Goal: Information Seeking & Learning: Learn about a topic

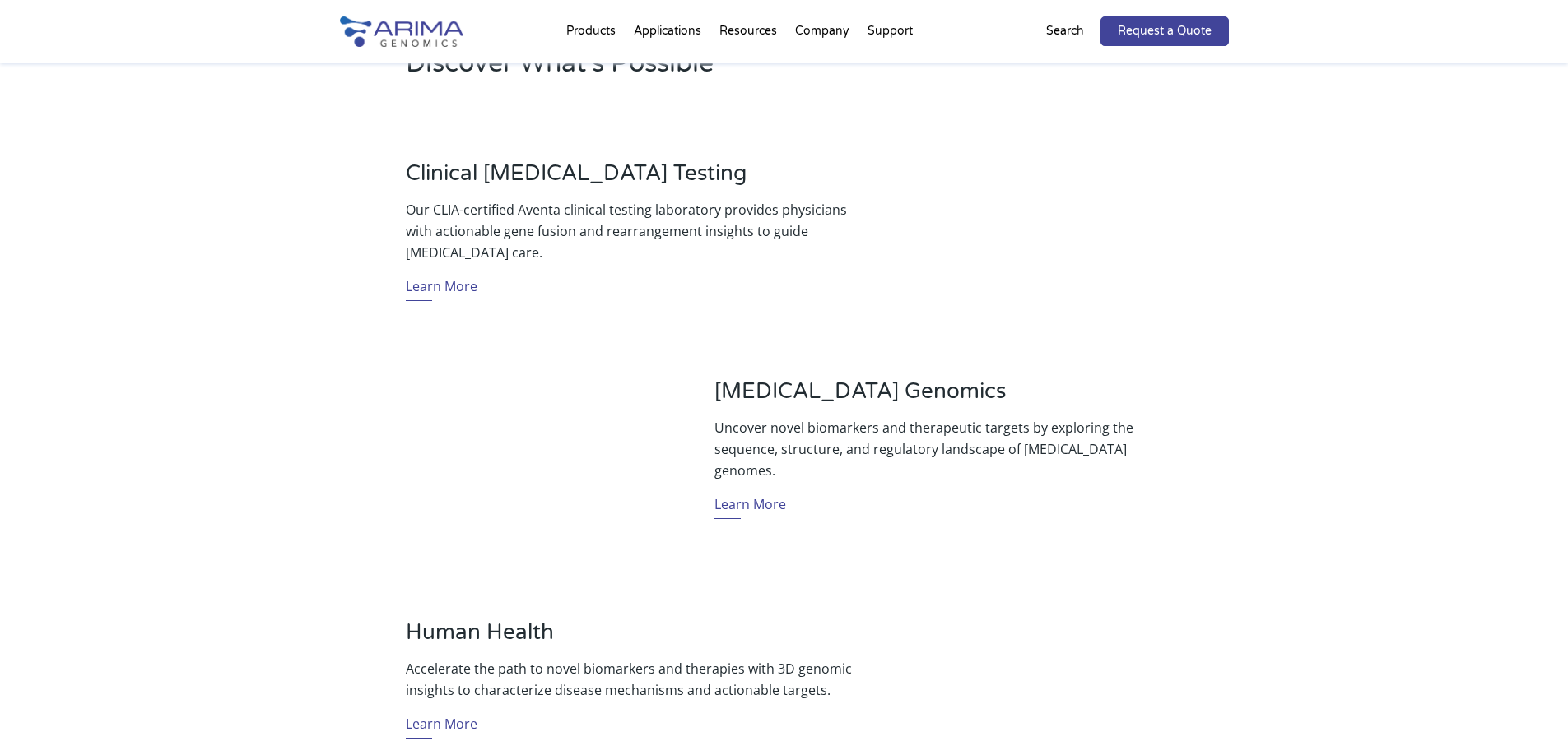
scroll to position [826, 0]
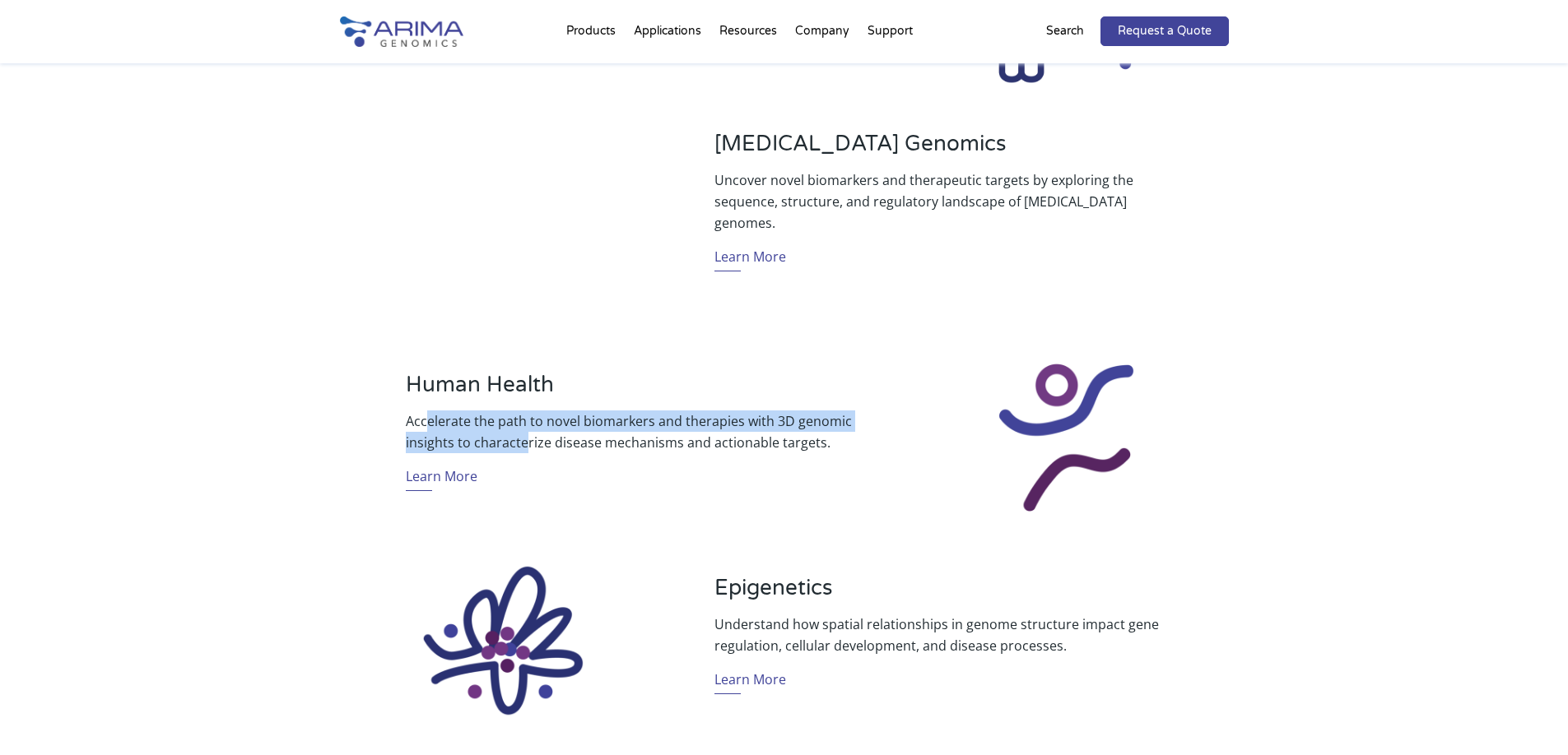
drag, startPoint x: 426, startPoint y: 422, endPoint x: 526, endPoint y: 447, distance: 103.1
click at [526, 447] on p "Accelerate the path to novel biomarkers and therapies with 3D genomic insights …" at bounding box center [629, 431] width 448 height 43
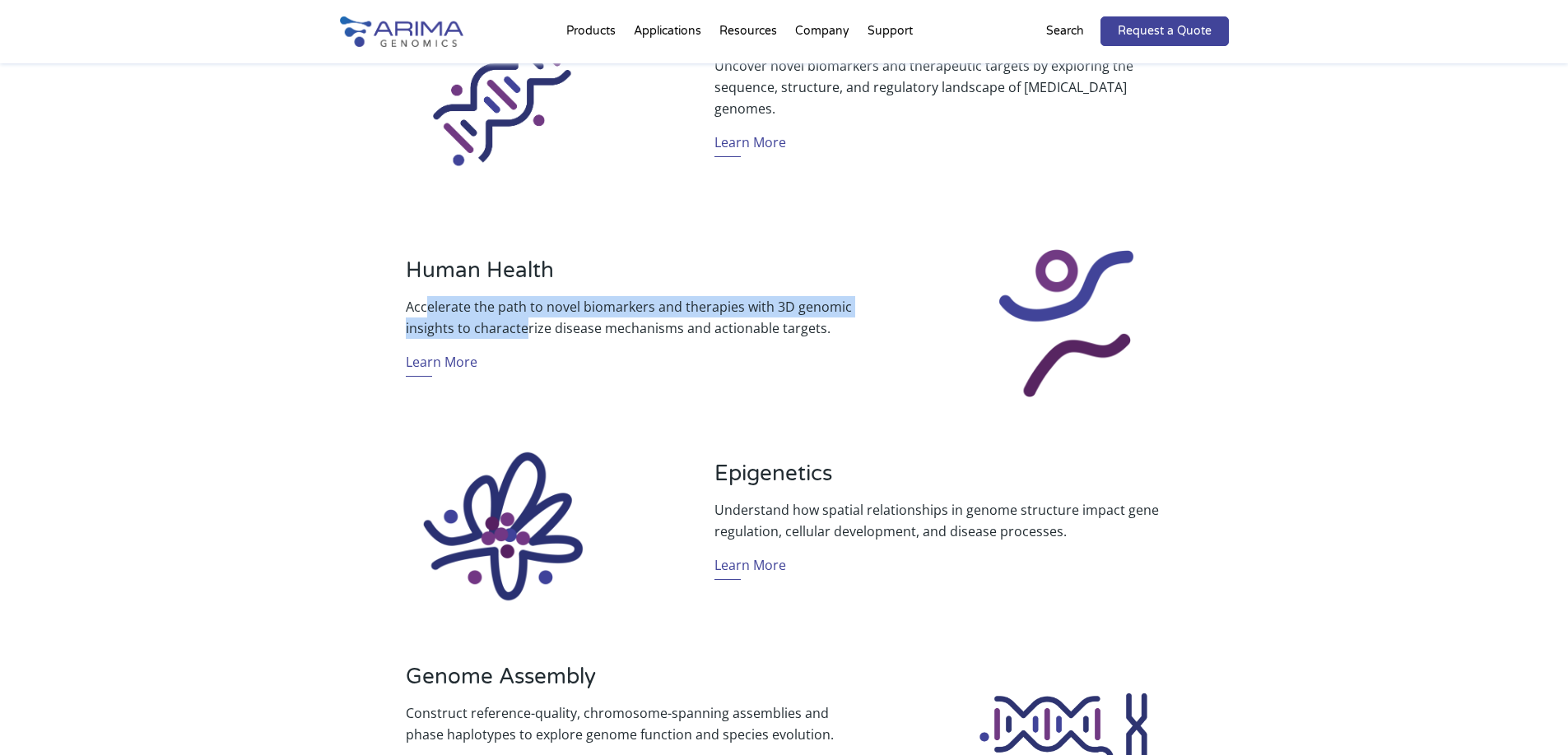
scroll to position [1216, 0]
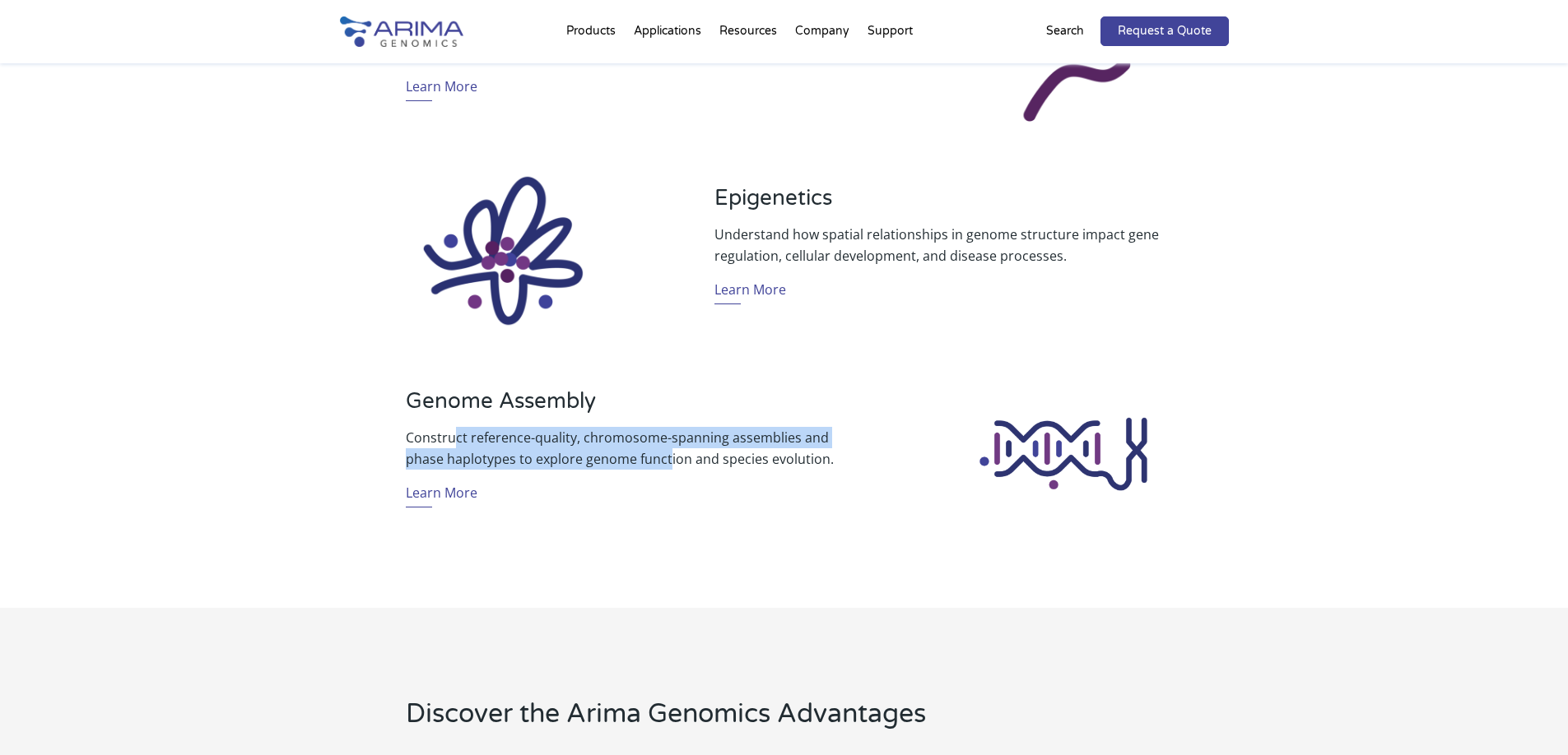
drag, startPoint x: 454, startPoint y: 444, endPoint x: 667, endPoint y: 455, distance: 213.3
click at [667, 455] on p "Construct reference-quality, chromosome-spanning assemblies and phase haplotype…" at bounding box center [629, 448] width 448 height 43
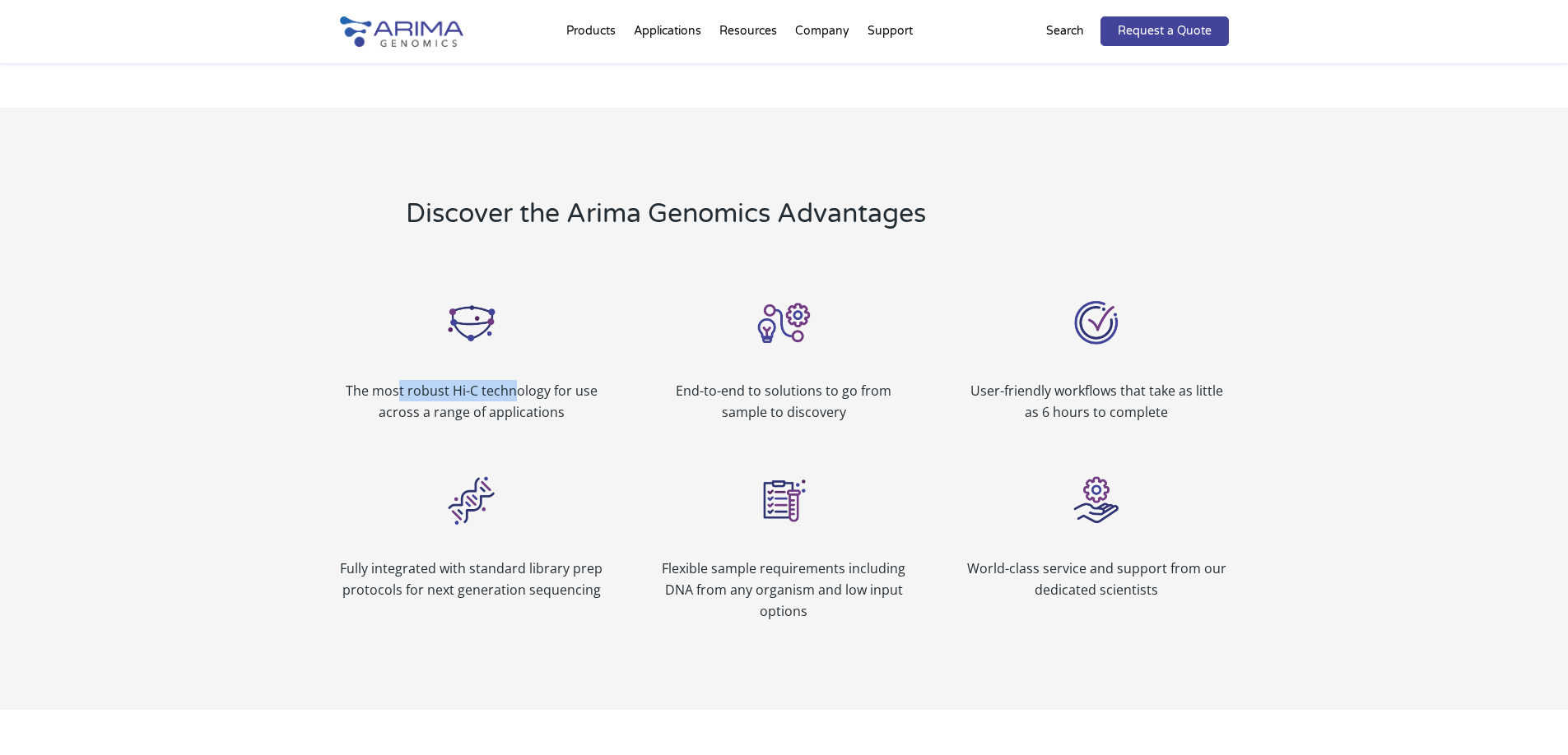
drag, startPoint x: 399, startPoint y: 391, endPoint x: 519, endPoint y: 398, distance: 120.2
click at [519, 398] on p "The most robust Hi-C technology for use across a range of applications" at bounding box center [471, 401] width 263 height 43
drag, startPoint x: 748, startPoint y: 394, endPoint x: 856, endPoint y: 394, distance: 108.0
click at [856, 394] on p "End-to-end to solutions to go from sample to discovery" at bounding box center [783, 401] width 263 height 43
drag, startPoint x: 996, startPoint y: 389, endPoint x: 1203, endPoint y: 390, distance: 207.0
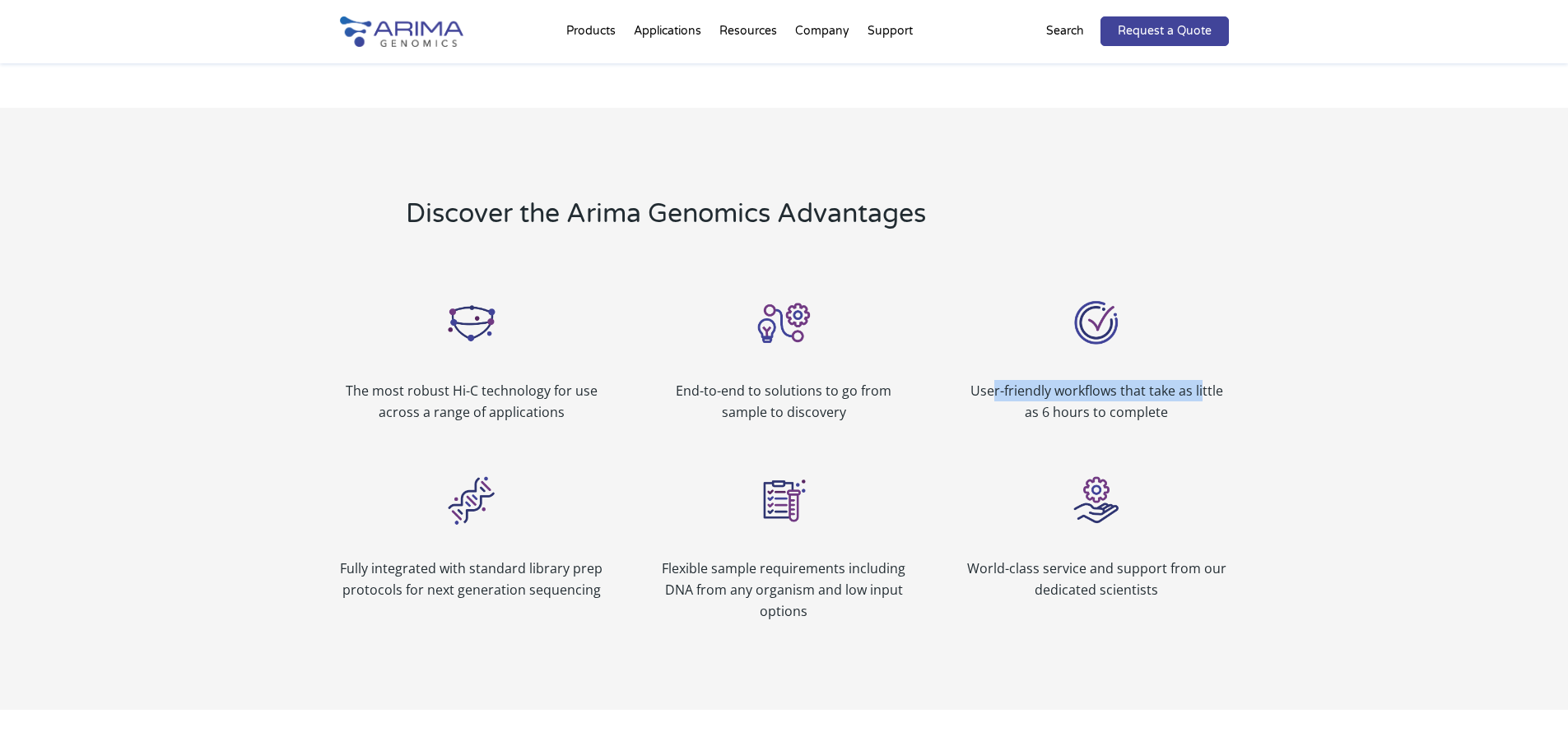
click at [1203, 390] on p "User-friendly workflows that take as little as 6 hours to complete" at bounding box center [1096, 401] width 263 height 43
drag, startPoint x: 774, startPoint y: 576, endPoint x: 828, endPoint y: 591, distance: 56.0
click at [828, 591] on p "Flexible sample requirements including DNA from any organism and low input opti…" at bounding box center [783, 590] width 263 height 65
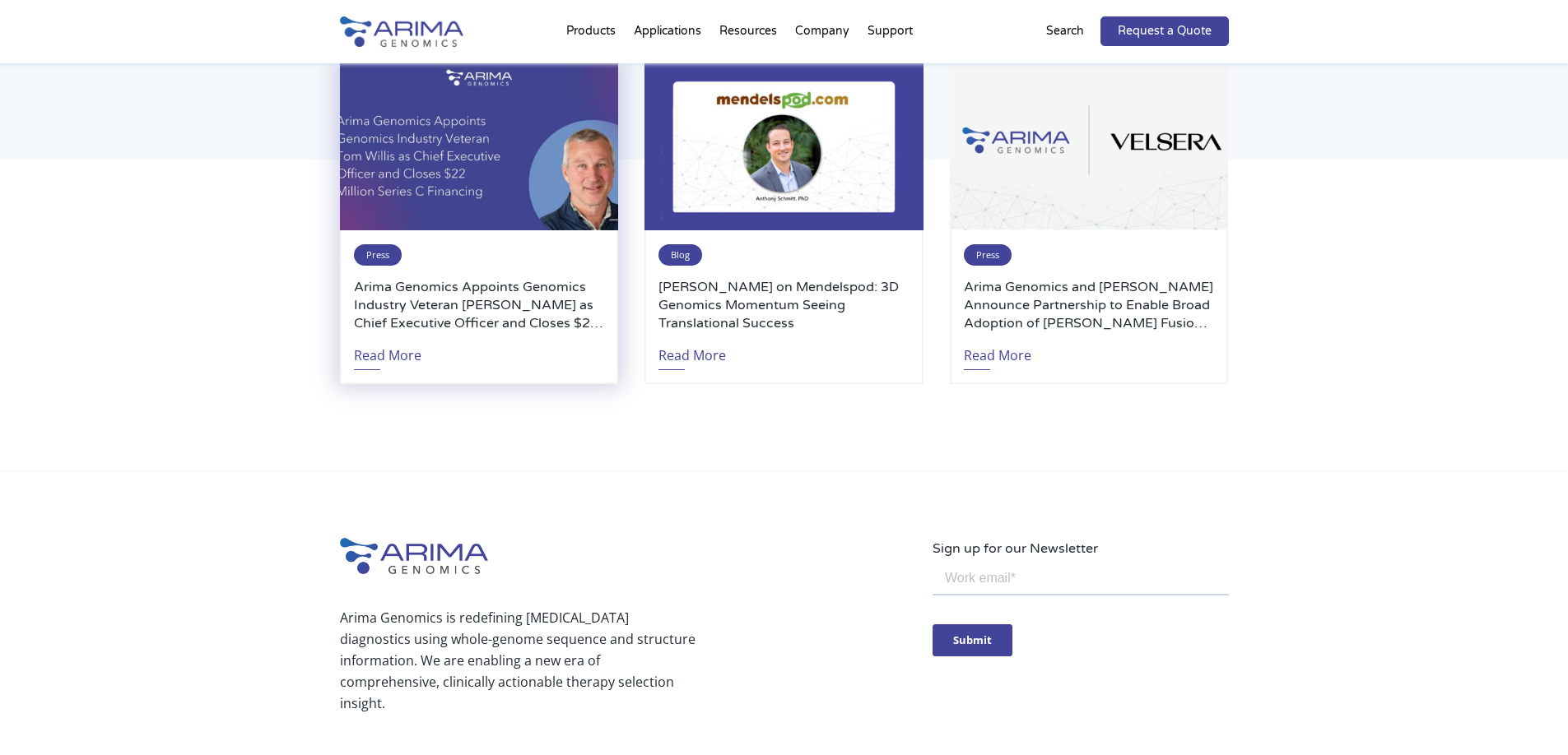
scroll to position [3862, 0]
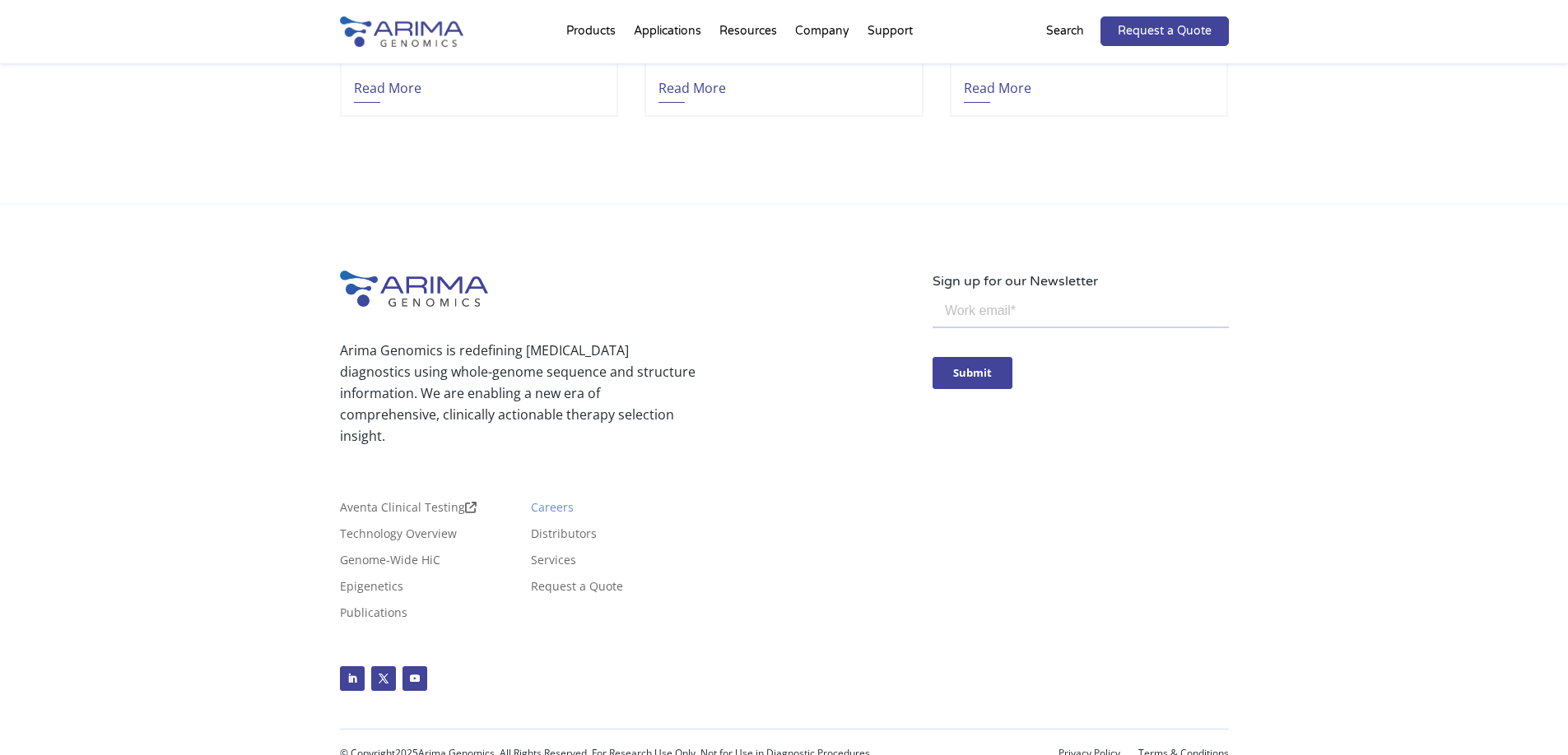
click at [540, 501] on link "Careers" at bounding box center [552, 510] width 43 height 18
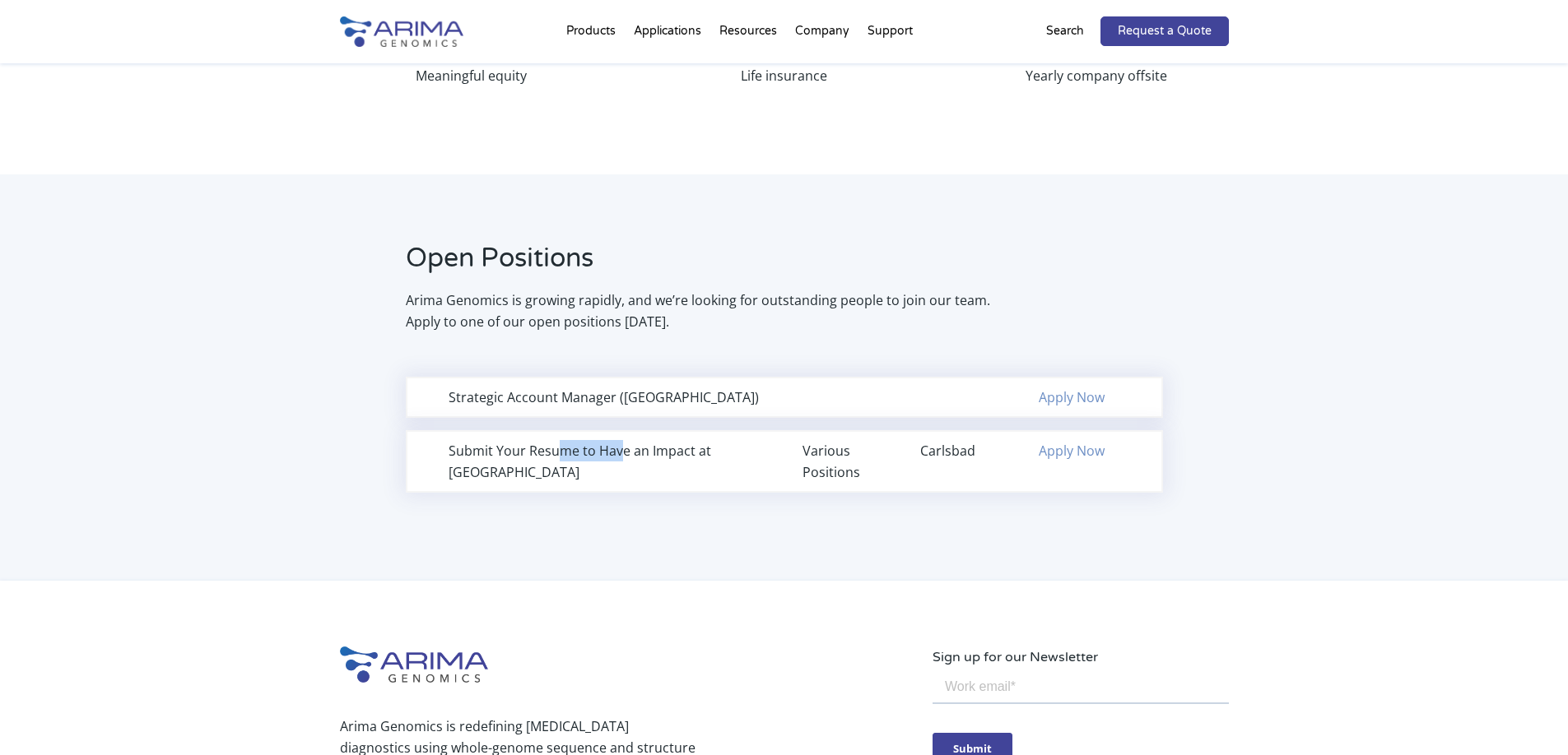
drag, startPoint x: 558, startPoint y: 432, endPoint x: 619, endPoint y: 442, distance: 61.8
click at [619, 442] on div "Submit Your Resume to Have an Impact at Arima" at bounding box center [607, 461] width 317 height 43
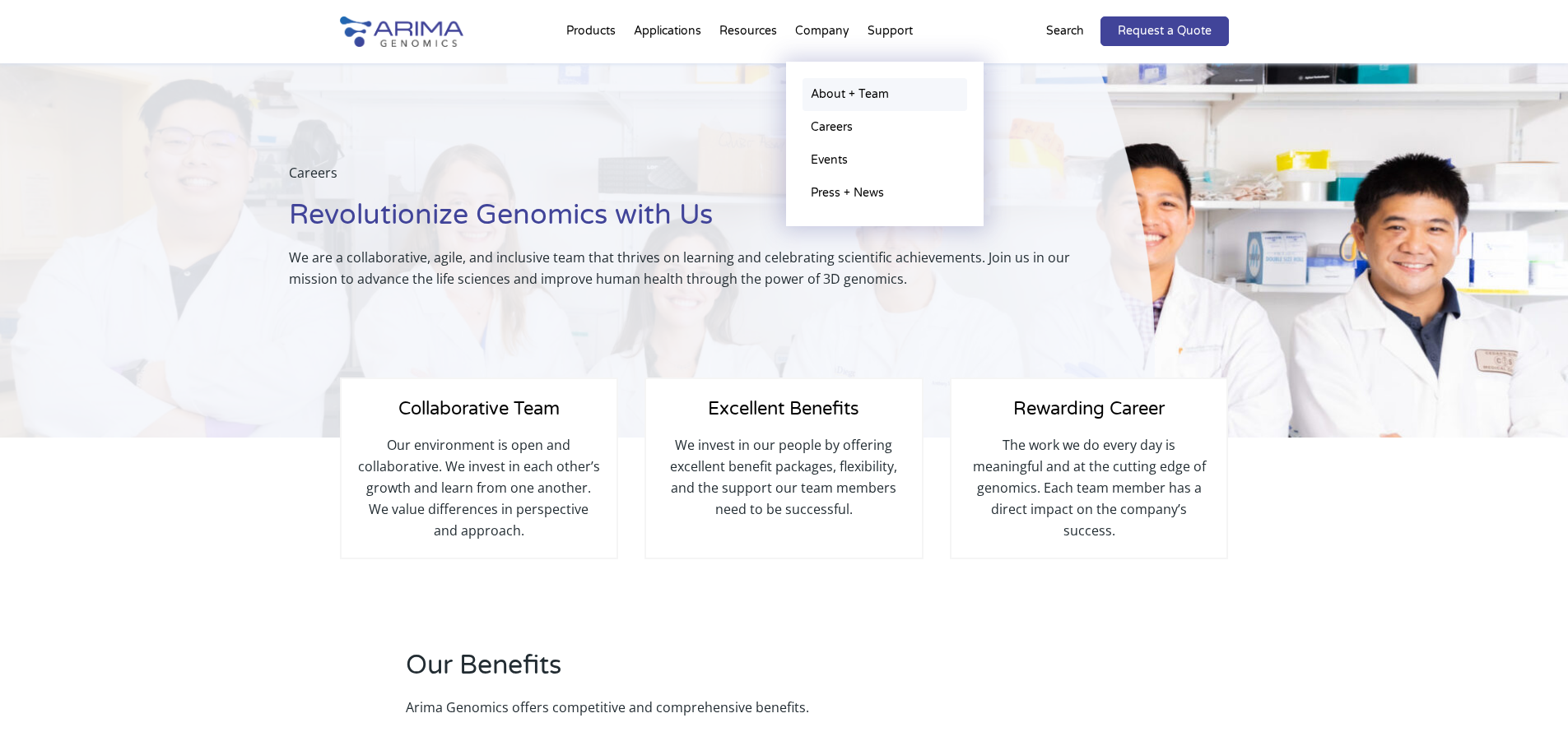
click at [840, 96] on link "About + Team" at bounding box center [885, 94] width 164 height 33
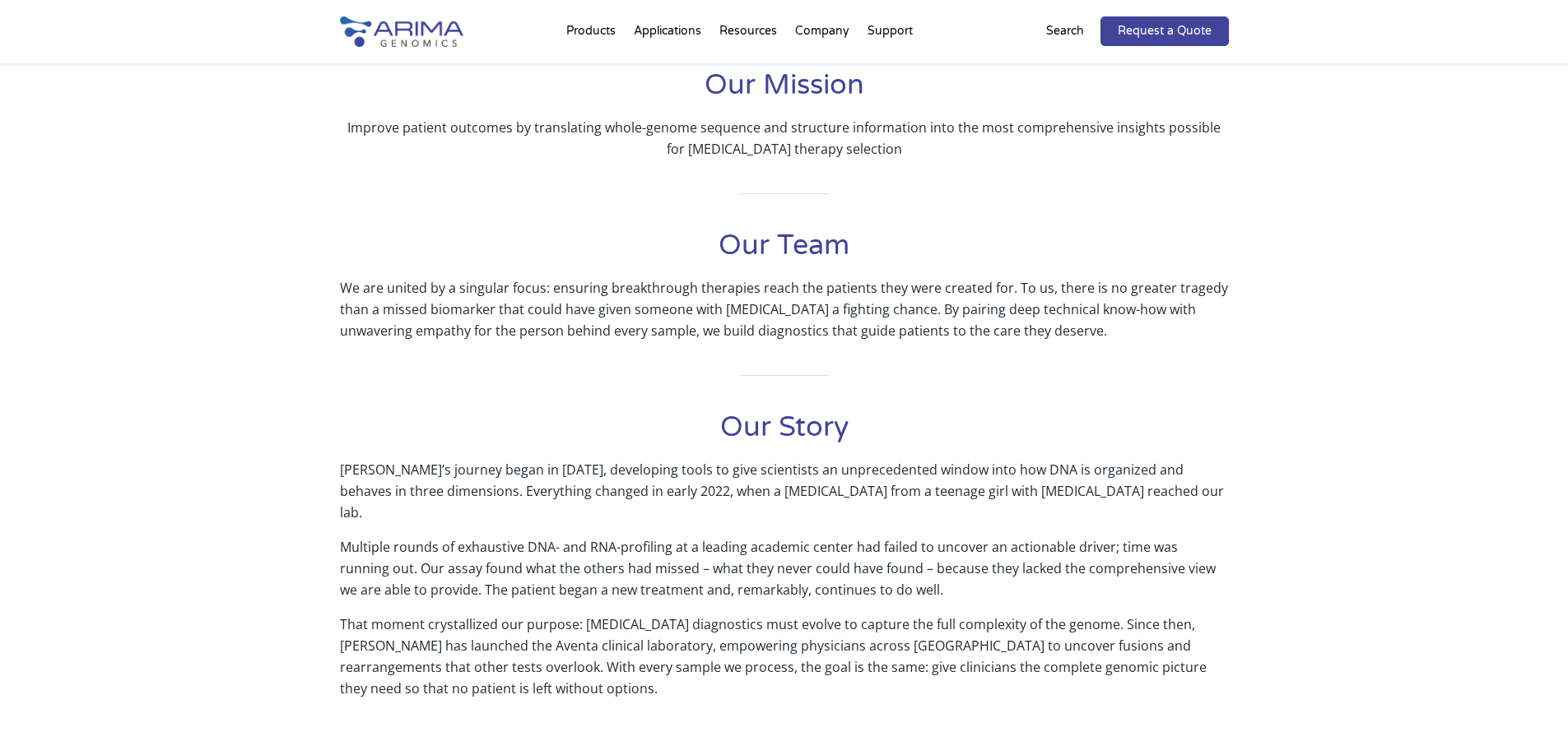
scroll to position [514, 0]
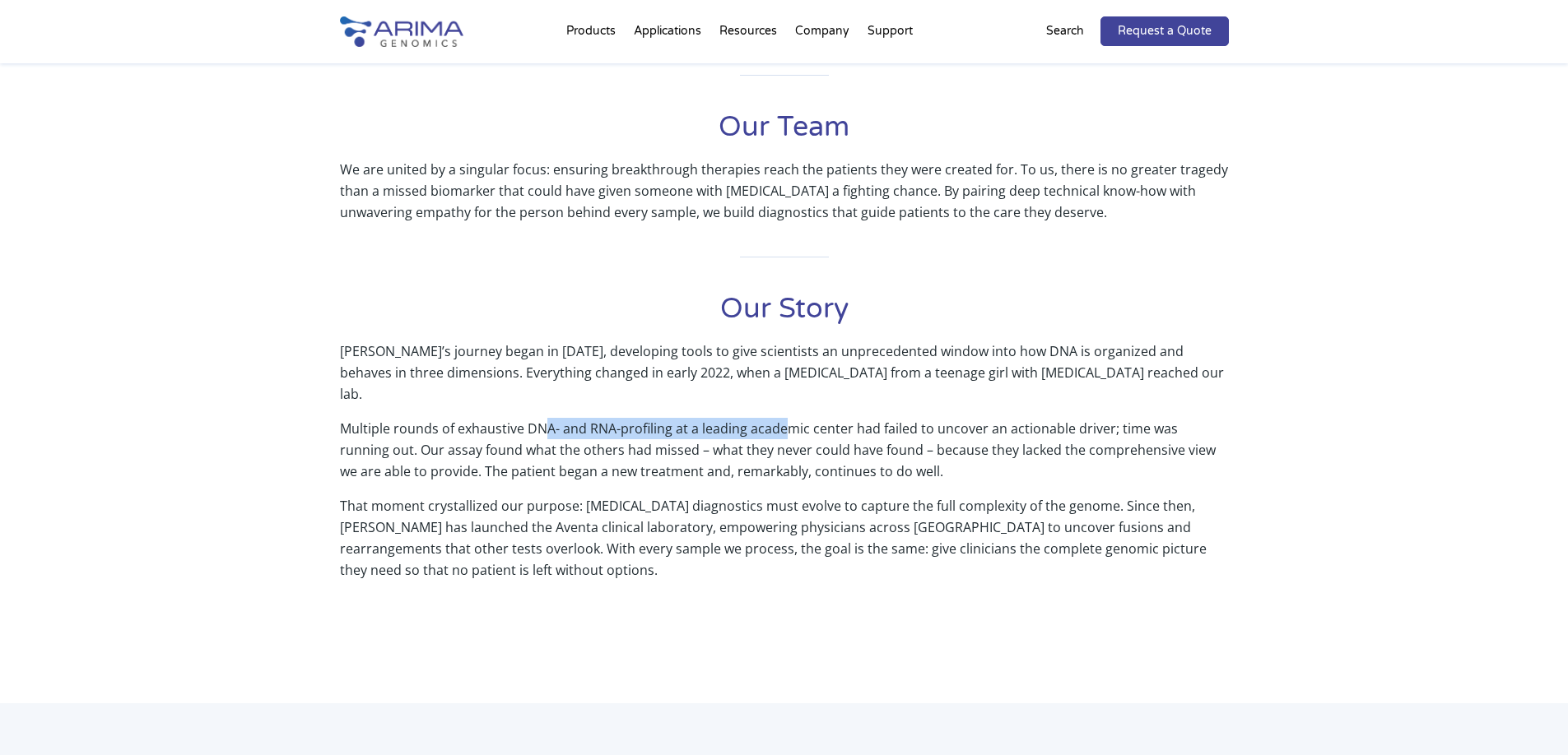
drag, startPoint x: 572, startPoint y: 405, endPoint x: 789, endPoint y: 397, distance: 217.1
click at [789, 418] on p "Multiple rounds of exhaustive DNA- and RNA-profiling at a leading academic cent…" at bounding box center [785, 456] width 889 height 77
drag, startPoint x: 393, startPoint y: 430, endPoint x: 569, endPoint y: 417, distance: 176.5
click at [569, 418] on p "Multiple rounds of exhaustive DNA- and RNA-profiling at a leading academic cent…" at bounding box center [785, 456] width 889 height 77
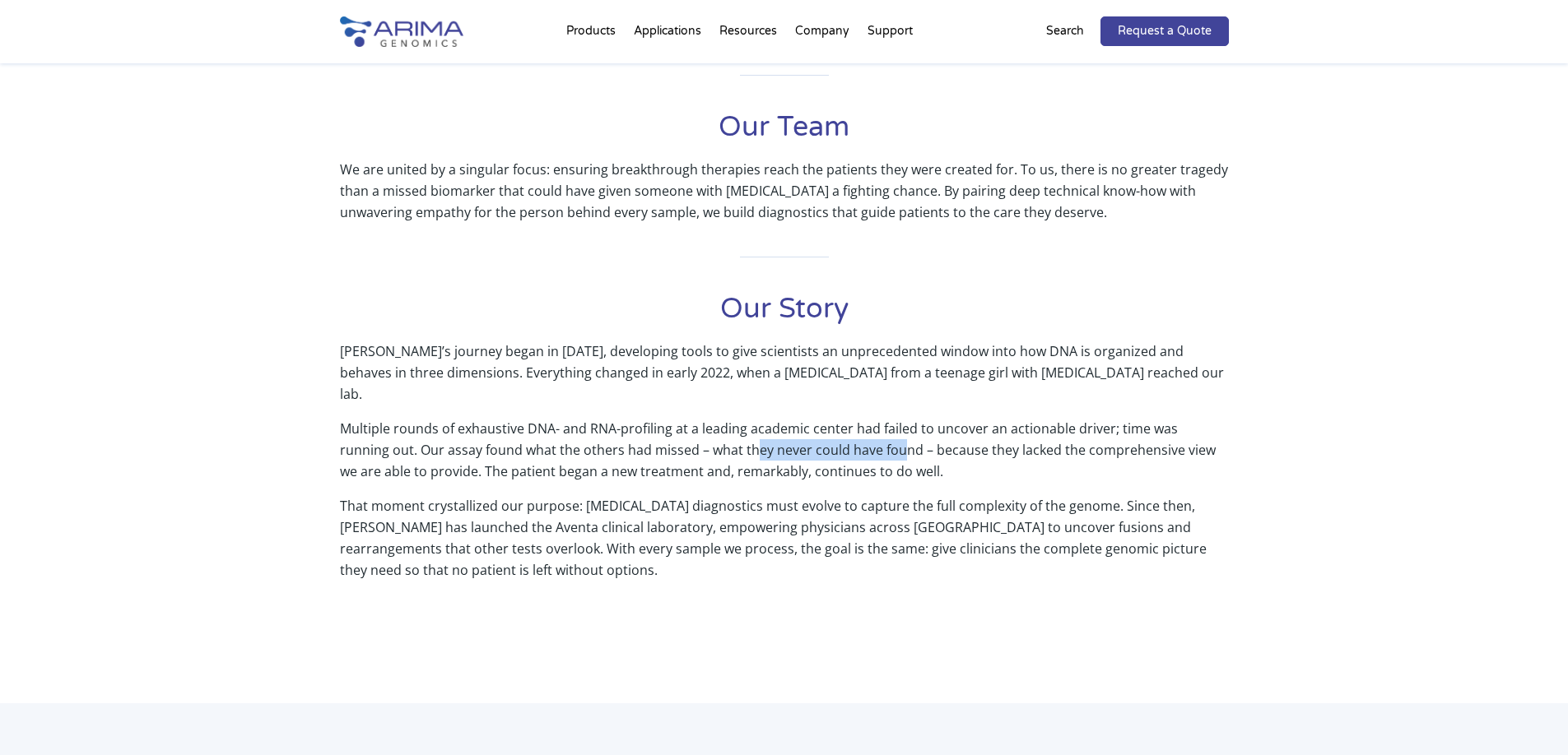
drag, startPoint x: 758, startPoint y: 426, endPoint x: 850, endPoint y: 426, distance: 92.0
click at [850, 426] on p "Multiple rounds of exhaustive DNA- and RNA-profiling at a leading academic cent…" at bounding box center [785, 456] width 889 height 77
drag, startPoint x: 973, startPoint y: 430, endPoint x: 1118, endPoint y: 431, distance: 145.0
click at [1118, 431] on p "Multiple rounds of exhaustive DNA- and RNA-profiling at a leading academic cent…" at bounding box center [785, 456] width 889 height 77
drag, startPoint x: 434, startPoint y: 445, endPoint x: 613, endPoint y: 445, distance: 179.0
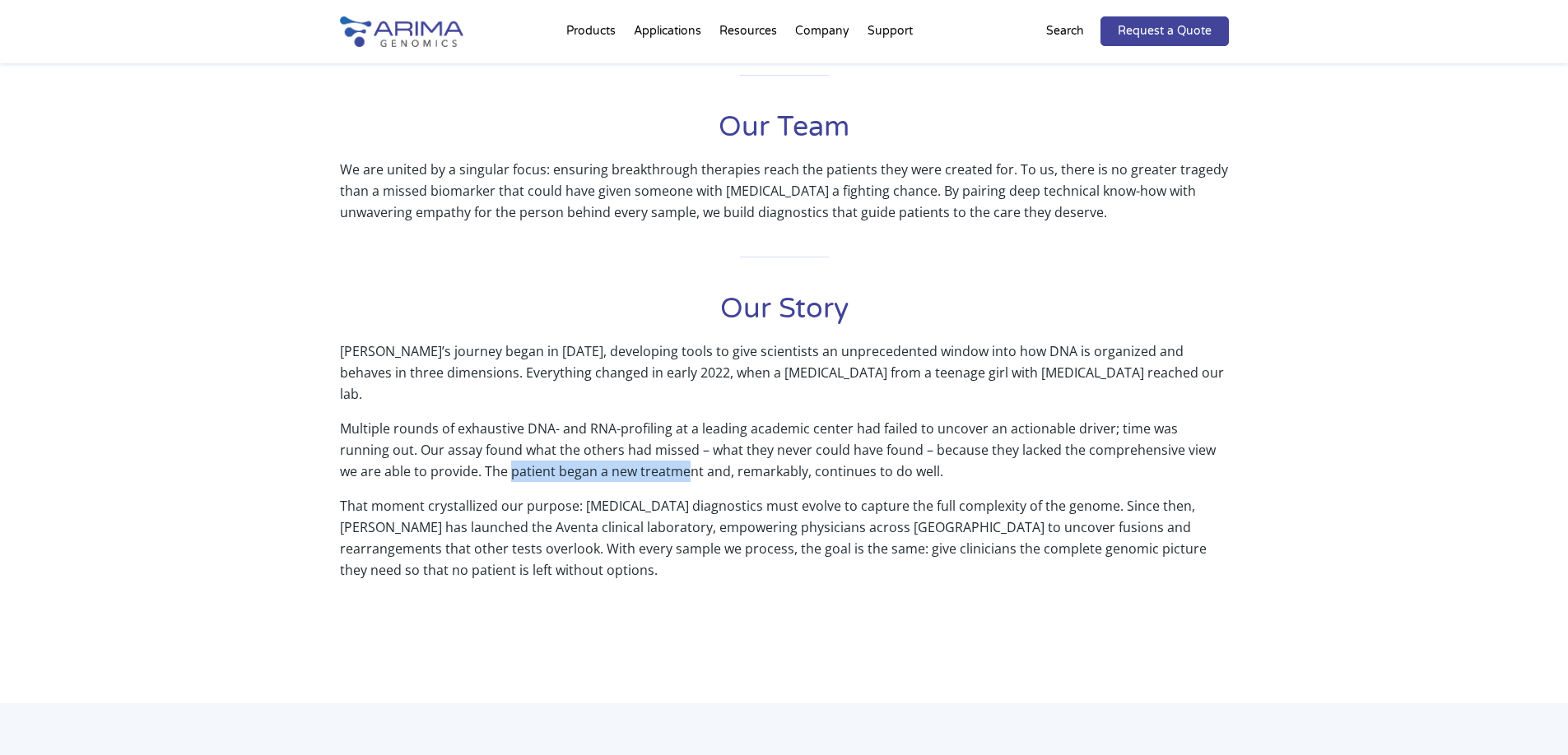
click at [613, 445] on p "Multiple rounds of exhaustive DNA- and RNA-profiling at a leading academic cent…" at bounding box center [785, 456] width 889 height 77
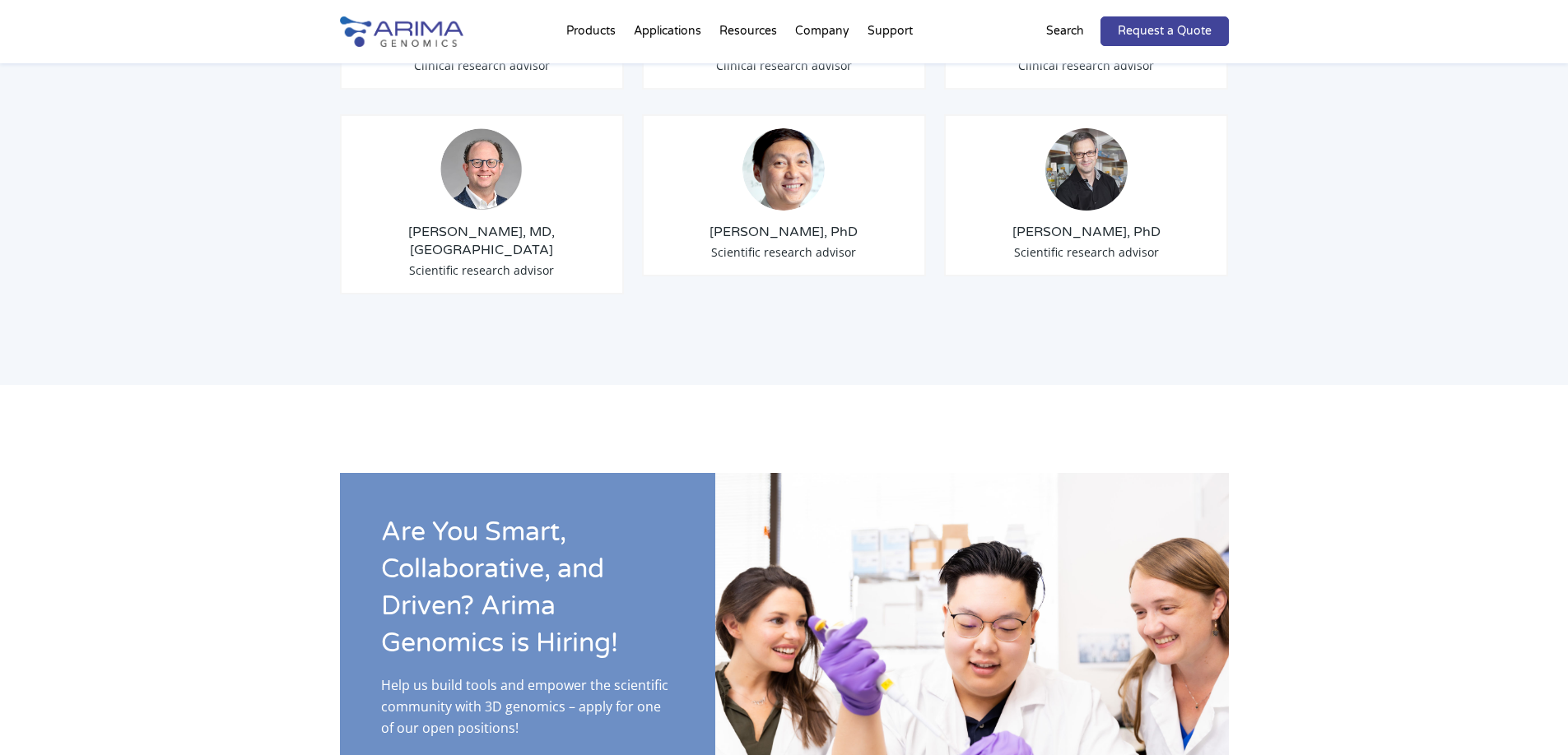
scroll to position [2495, 0]
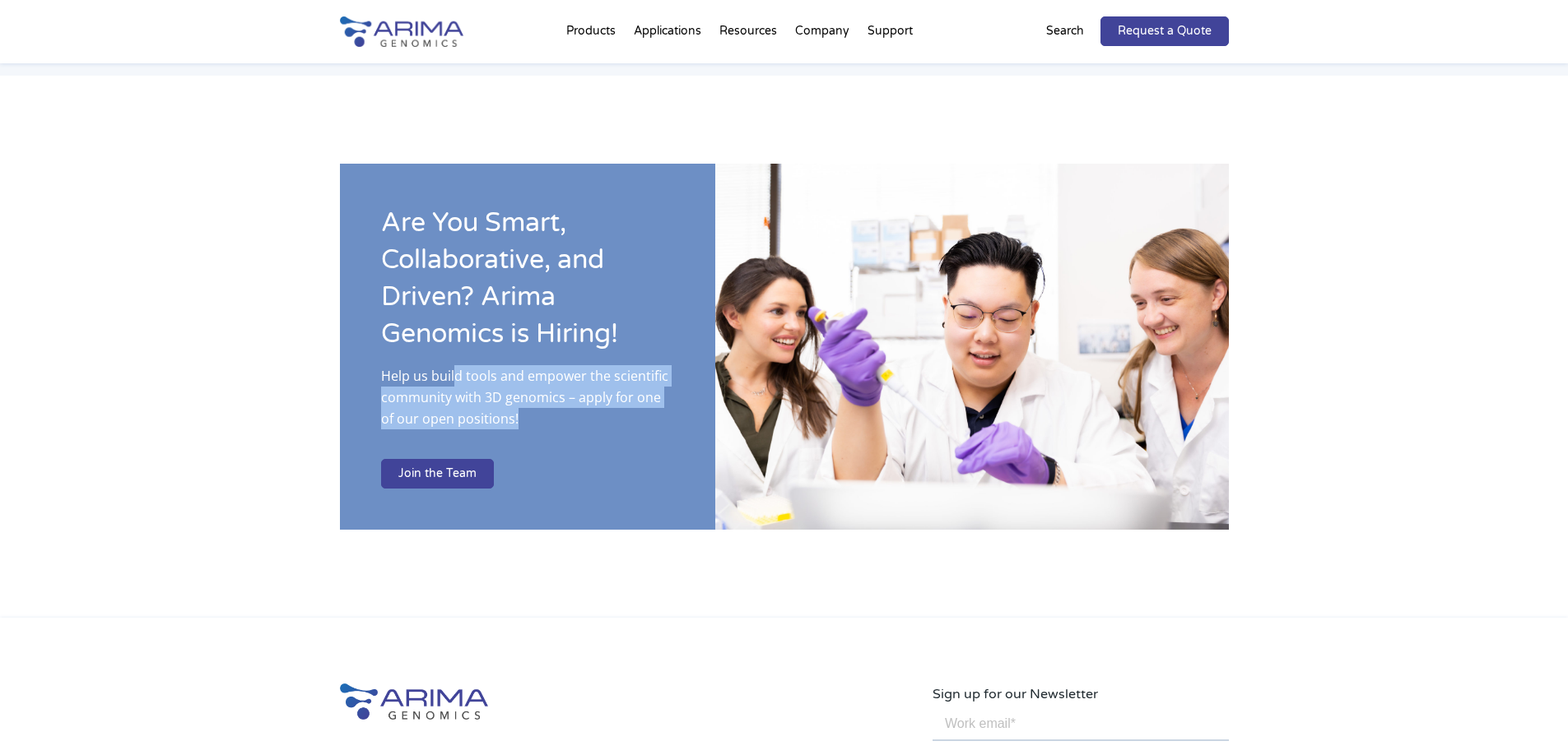
drag, startPoint x: 452, startPoint y: 330, endPoint x: 508, endPoint y: 378, distance: 73.8
click at [508, 378] on p "Help us build tools and empower the scientific community with 3D genomics – app…" at bounding box center [527, 404] width 293 height 77
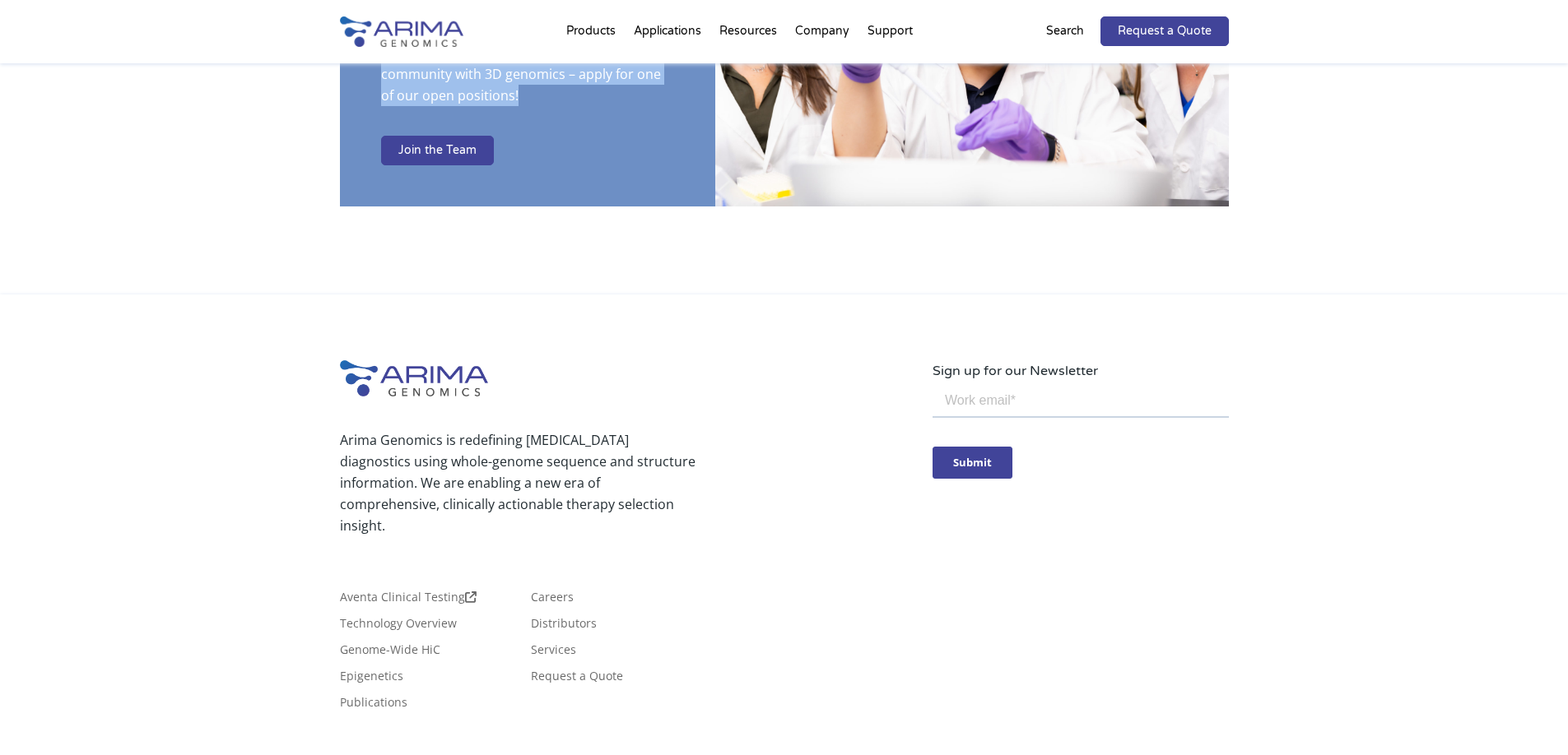
scroll to position [2835, 0]
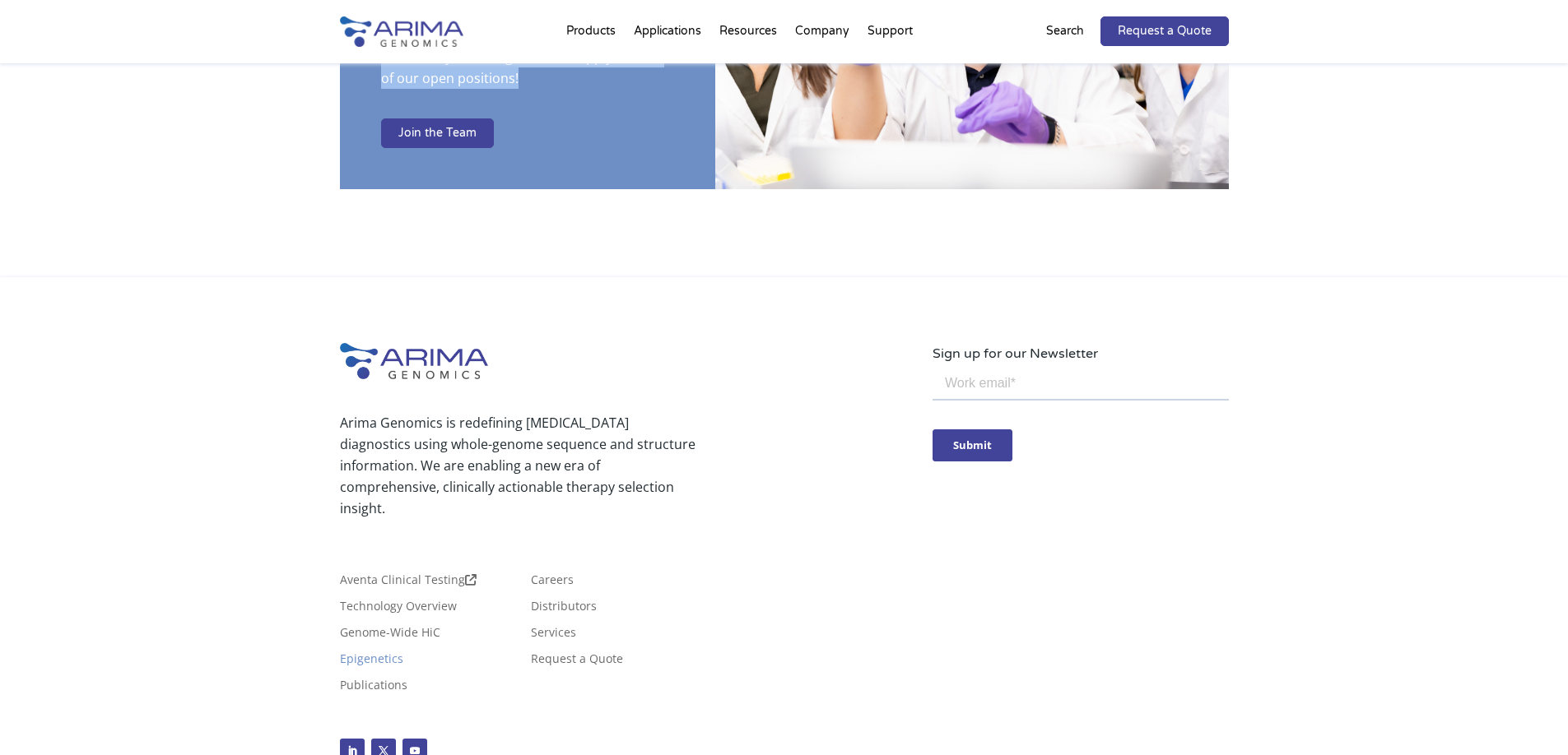
click at [360, 653] on link "Epigenetics" at bounding box center [372, 662] width 64 height 18
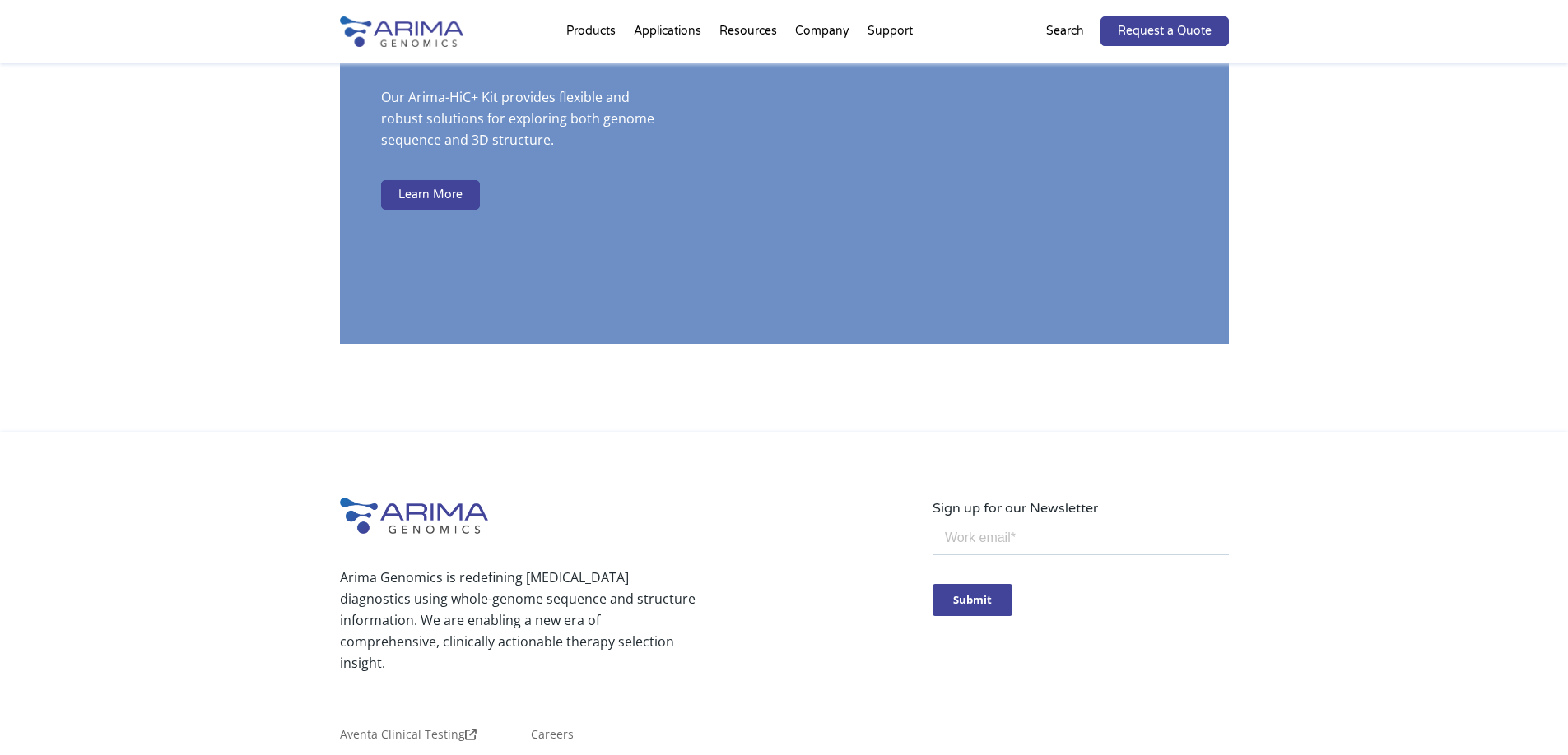
scroll to position [3313, 0]
